Goal: Information Seeking & Learning: Learn about a topic

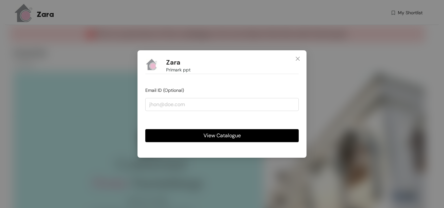
click at [215, 135] on span "View Catalogue" at bounding box center [221, 136] width 37 height 8
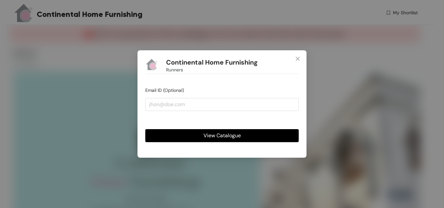
click at [214, 138] on span "View Catalogue" at bounding box center [221, 136] width 37 height 8
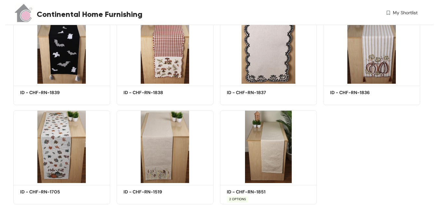
scroll to position [2310, 0]
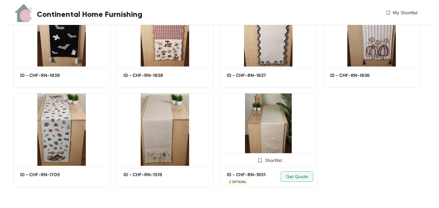
click at [268, 127] on img at bounding box center [268, 129] width 97 height 73
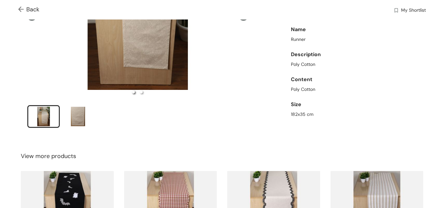
scroll to position [130, 0]
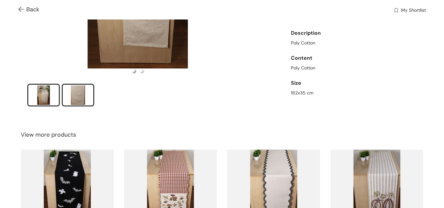
click at [83, 90] on div "slide item 2" at bounding box center [77, 94] width 29 height 19
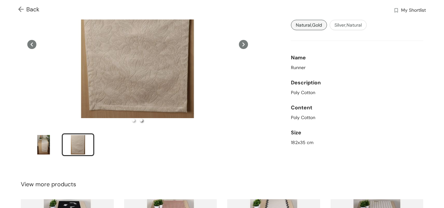
scroll to position [65, 0]
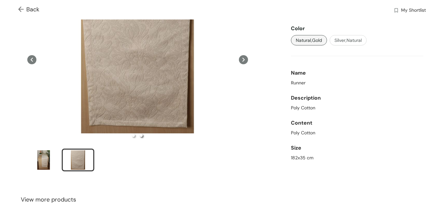
click at [371, 80] on div "Runner" at bounding box center [357, 83] width 132 height 7
click at [21, 5] on span "Back" at bounding box center [28, 9] width 21 height 9
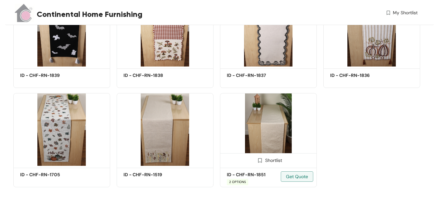
scroll to position [2278, 0]
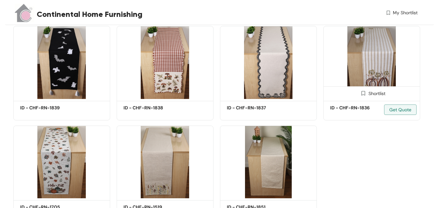
click at [375, 78] on img at bounding box center [371, 62] width 97 height 73
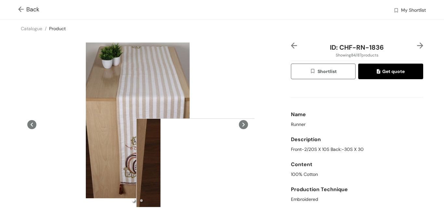
scroll to position [97, 0]
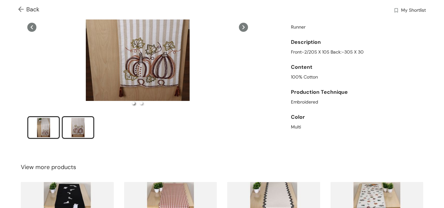
click at [83, 123] on div "slide item 2" at bounding box center [77, 127] width 29 height 19
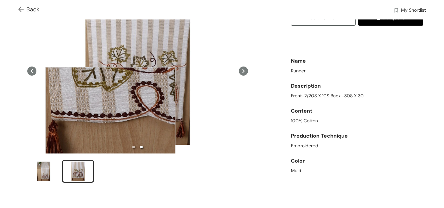
scroll to position [65, 0]
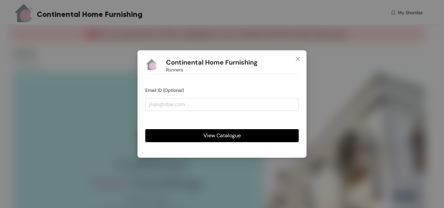
click at [217, 138] on span "View Catalogue" at bounding box center [221, 136] width 37 height 8
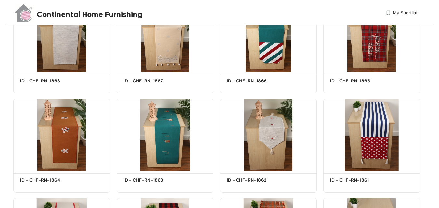
scroll to position [1693, 0]
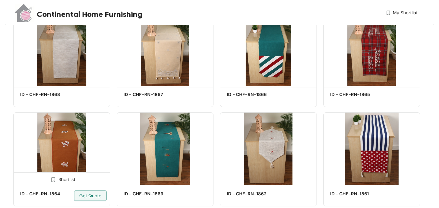
click at [70, 150] on img at bounding box center [61, 148] width 97 height 73
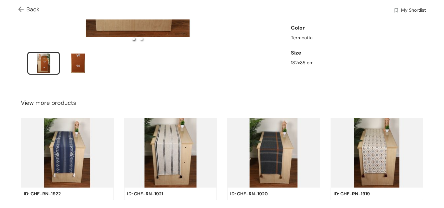
scroll to position [162, 0]
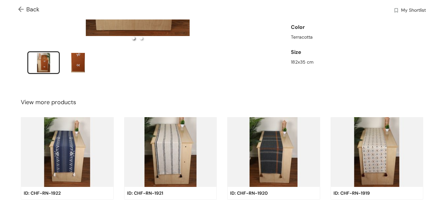
click at [167, 150] on img at bounding box center [170, 152] width 93 height 70
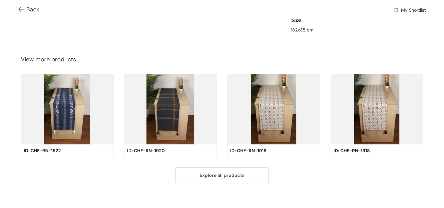
scroll to position [195, 0]
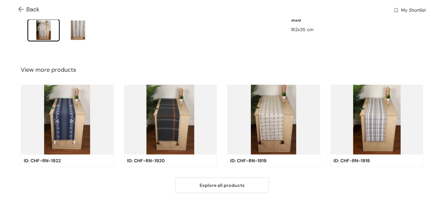
click at [272, 115] on img at bounding box center [273, 120] width 93 height 70
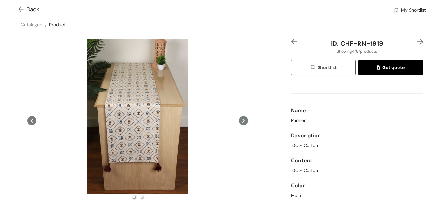
scroll to position [0, 0]
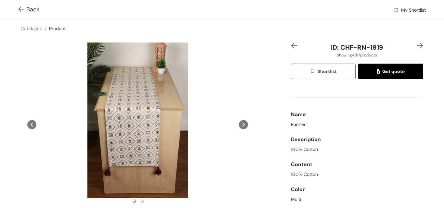
click at [239, 126] on icon at bounding box center [243, 124] width 9 height 9
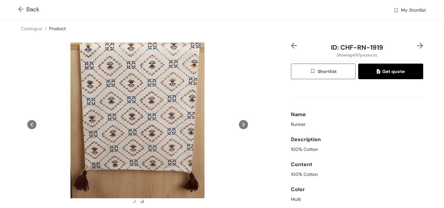
click at [241, 125] on icon at bounding box center [243, 124] width 9 height 9
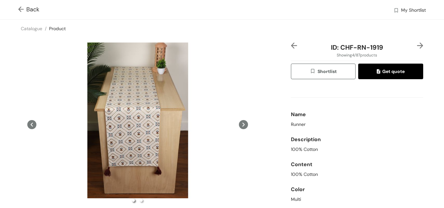
click at [244, 129] on button at bounding box center [243, 125] width 9 height 164
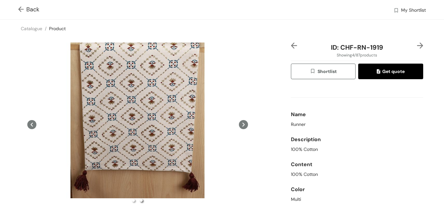
click at [244, 128] on button at bounding box center [243, 125] width 9 height 164
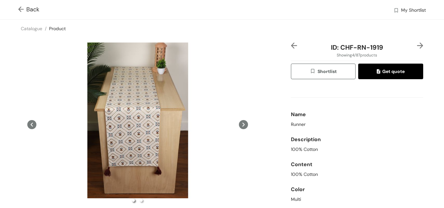
click at [244, 128] on button at bounding box center [243, 125] width 9 height 164
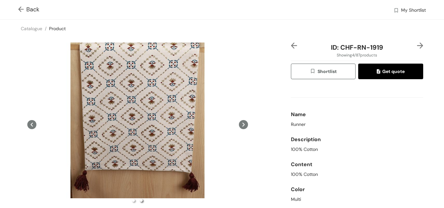
drag, startPoint x: 33, startPoint y: 126, endPoint x: 143, endPoint y: 121, distance: 110.3
click at [33, 125] on icon at bounding box center [31, 124] width 9 height 9
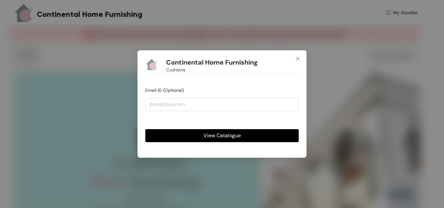
drag, startPoint x: 228, startPoint y: 137, endPoint x: 238, endPoint y: 132, distance: 11.3
click at [229, 137] on span "View Catalogue" at bounding box center [221, 136] width 37 height 8
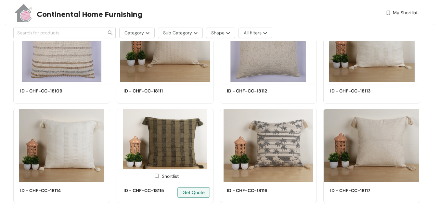
scroll to position [1482, 0]
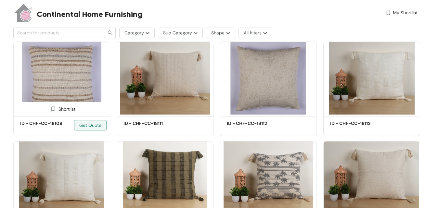
click at [59, 65] on img at bounding box center [61, 78] width 97 height 73
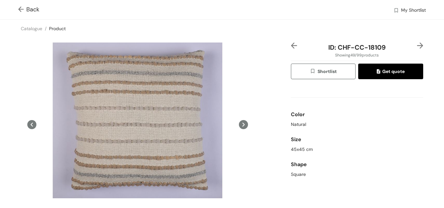
click at [16, 8] on div "Back My Shortlist" at bounding box center [222, 9] width 444 height 19
click at [21, 10] on img at bounding box center [22, 9] width 8 height 7
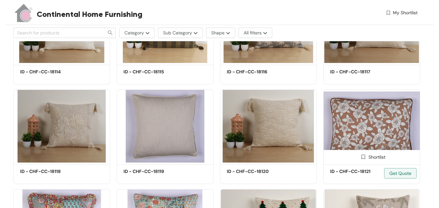
scroll to position [1677, 0]
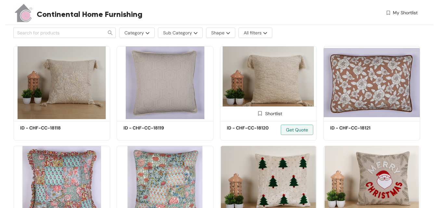
click at [268, 74] on img at bounding box center [268, 82] width 97 height 73
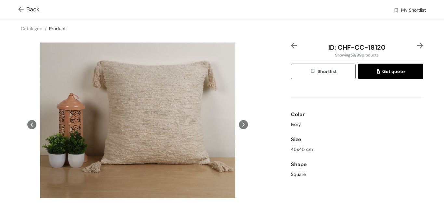
click at [240, 124] on icon at bounding box center [243, 124] width 9 height 9
click at [29, 123] on icon at bounding box center [31, 124] width 9 height 9
click at [19, 9] on img at bounding box center [22, 9] width 8 height 7
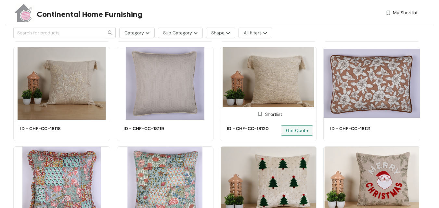
scroll to position [1677, 0]
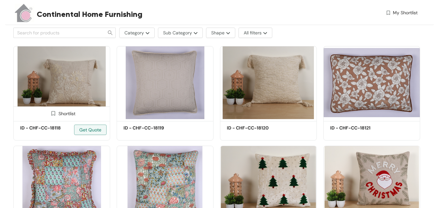
click at [74, 83] on img at bounding box center [61, 82] width 97 height 73
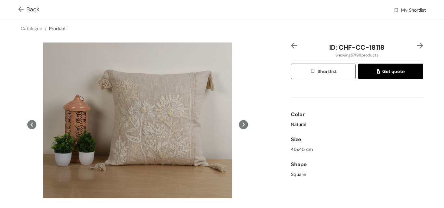
click at [18, 9] on img at bounding box center [22, 9] width 8 height 7
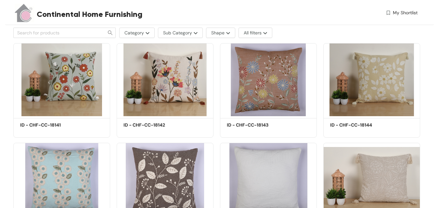
scroll to position [2099, 0]
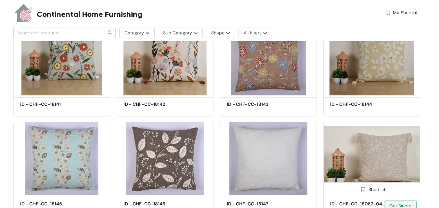
click at [391, 157] on img at bounding box center [371, 158] width 97 height 73
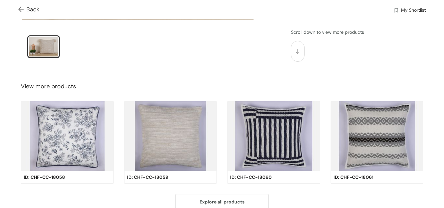
scroll to position [209, 0]
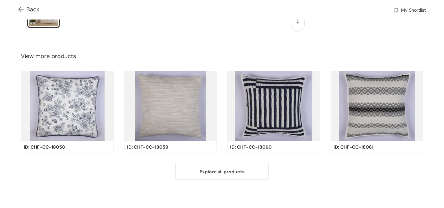
click at [194, 103] on img at bounding box center [170, 106] width 93 height 70
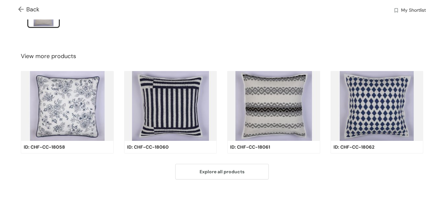
click at [297, 96] on img at bounding box center [273, 106] width 93 height 70
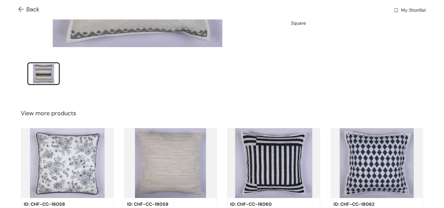
click at [355, 128] on img at bounding box center [376, 163] width 93 height 70
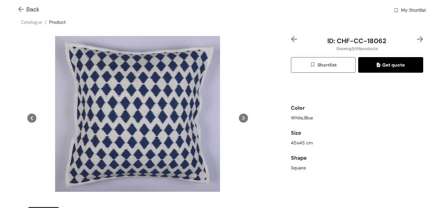
scroll to position [0, 0]
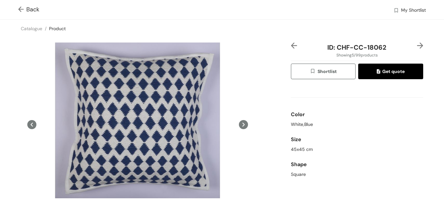
click at [291, 44] on img at bounding box center [294, 46] width 6 height 6
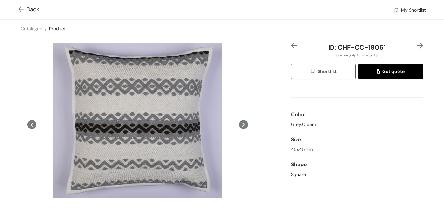
click at [291, 44] on img at bounding box center [294, 46] width 6 height 6
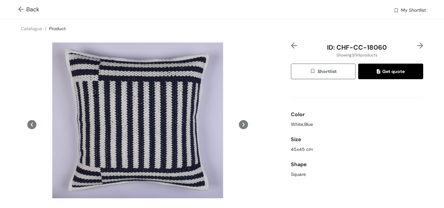
click at [291, 47] on img at bounding box center [294, 46] width 6 height 6
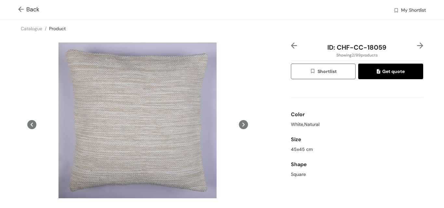
click at [292, 45] on img at bounding box center [294, 46] width 6 height 6
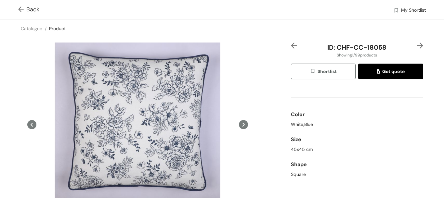
click at [289, 45] on div "ID: CHF-CC-18058 Showing 1 / 99 products Shortlist Get quote Color White,Blue S…" at bounding box center [356, 144] width 135 height 202
click at [292, 46] on img at bounding box center [294, 46] width 6 height 6
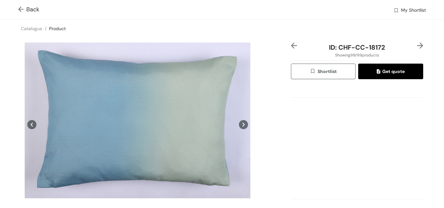
click at [289, 42] on div "ID: CHF-CC-18172 Showing 99 / 99 products Shortlist Get quote Scroll down to vi…" at bounding box center [222, 143] width 446 height 212
click at [291, 46] on img at bounding box center [294, 46] width 6 height 6
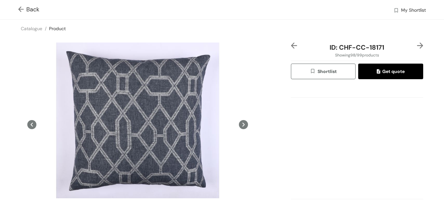
click at [291, 45] on img at bounding box center [294, 46] width 6 height 6
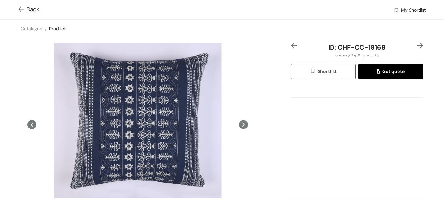
click at [291, 46] on img at bounding box center [294, 46] width 6 height 6
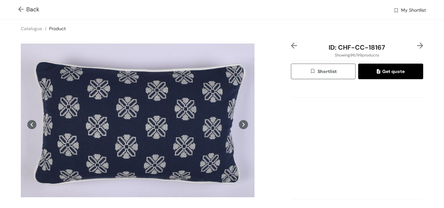
click at [291, 45] on img at bounding box center [294, 46] width 6 height 6
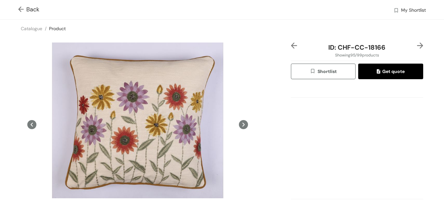
click at [291, 45] on img at bounding box center [294, 46] width 6 height 6
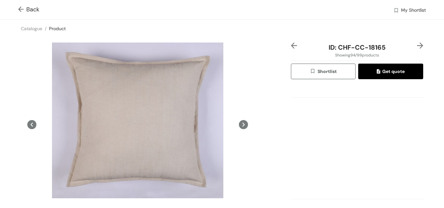
click at [291, 46] on img at bounding box center [294, 46] width 6 height 6
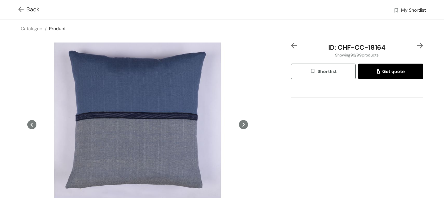
click at [289, 45] on div "ID: CHF-CC-18164 Showing 93 / 99 products Shortlist Get quote Scroll down to vi…" at bounding box center [356, 144] width 135 height 202
click at [291, 45] on img at bounding box center [294, 46] width 6 height 6
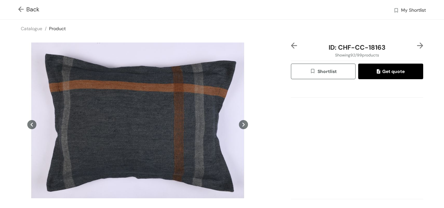
click at [291, 47] on img at bounding box center [294, 46] width 6 height 6
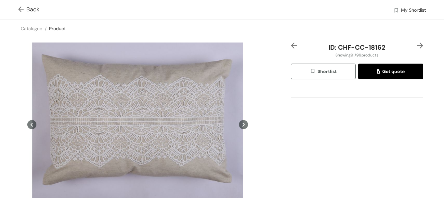
click at [291, 45] on img at bounding box center [294, 46] width 6 height 6
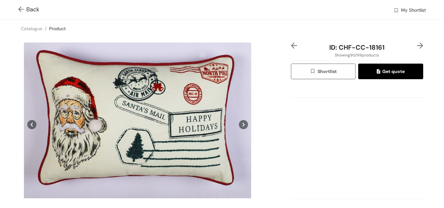
click at [292, 44] on img at bounding box center [294, 46] width 6 height 6
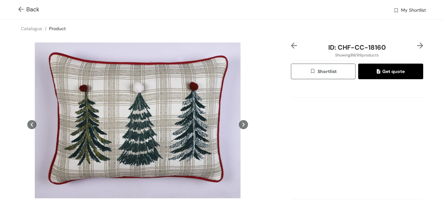
click at [291, 45] on img at bounding box center [294, 46] width 6 height 6
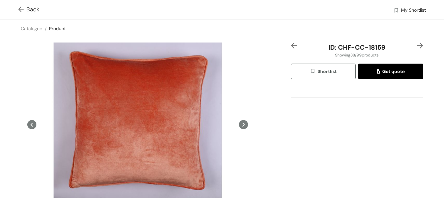
click at [291, 46] on img at bounding box center [294, 46] width 6 height 6
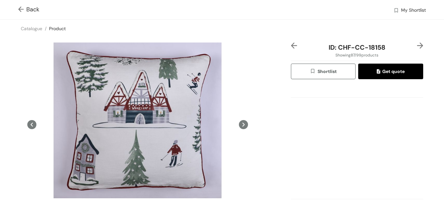
click at [291, 45] on img at bounding box center [294, 46] width 6 height 6
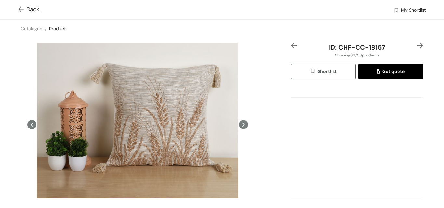
click at [291, 46] on img at bounding box center [294, 46] width 6 height 6
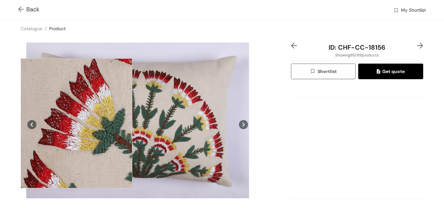
scroll to position [32, 0]
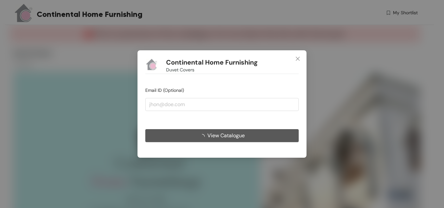
click at [201, 136] on button "View Catalogue" at bounding box center [221, 135] width 153 height 13
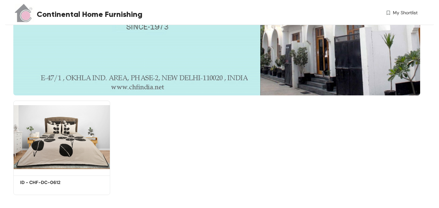
scroll to position [217, 0]
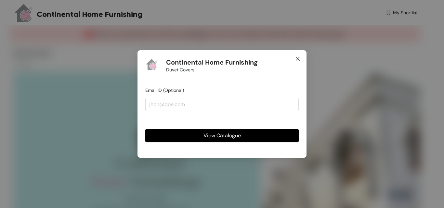
click at [297, 61] on icon "close" at bounding box center [297, 58] width 5 height 5
click at [211, 134] on span "View Catalogue" at bounding box center [221, 136] width 37 height 8
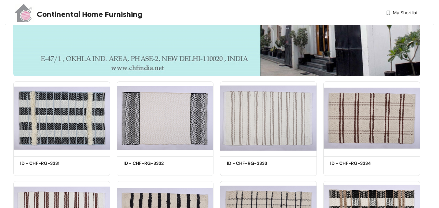
scroll to position [228, 0]
